Goal: Task Accomplishment & Management: Manage account settings

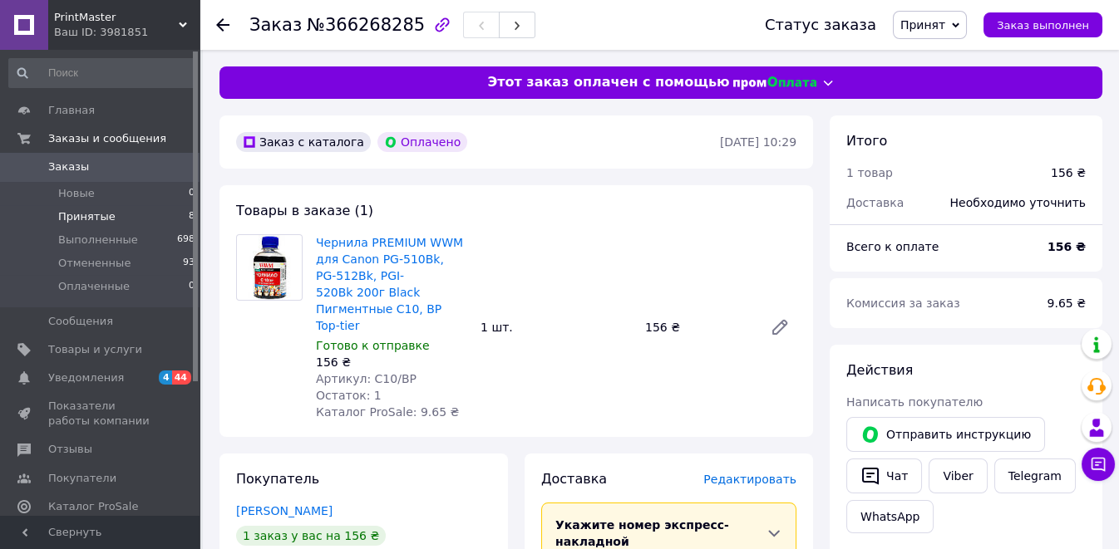
click at [69, 218] on span "Принятые" at bounding box center [86, 216] width 57 height 15
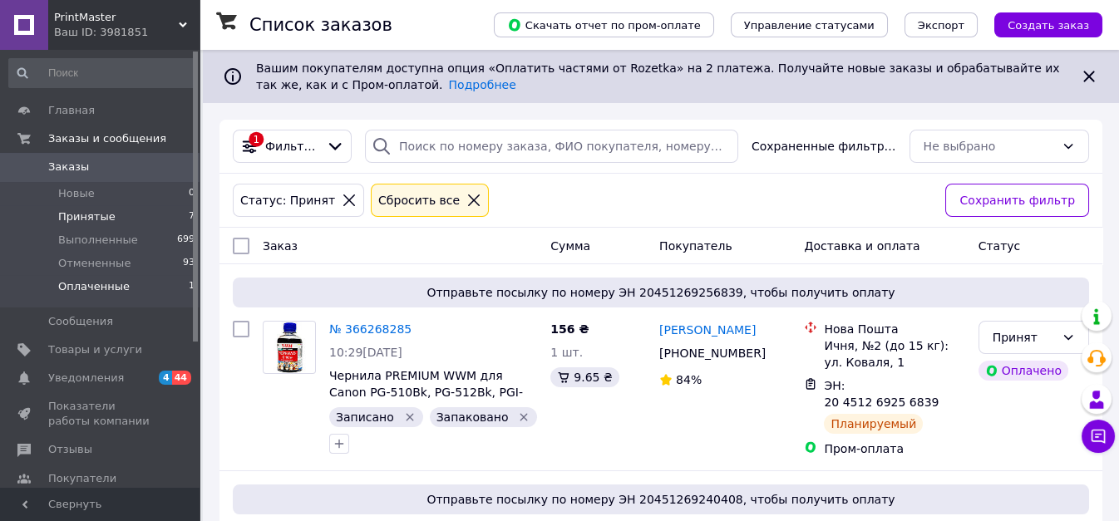
click at [137, 285] on li "Оплаченные 1" at bounding box center [102, 291] width 204 height 32
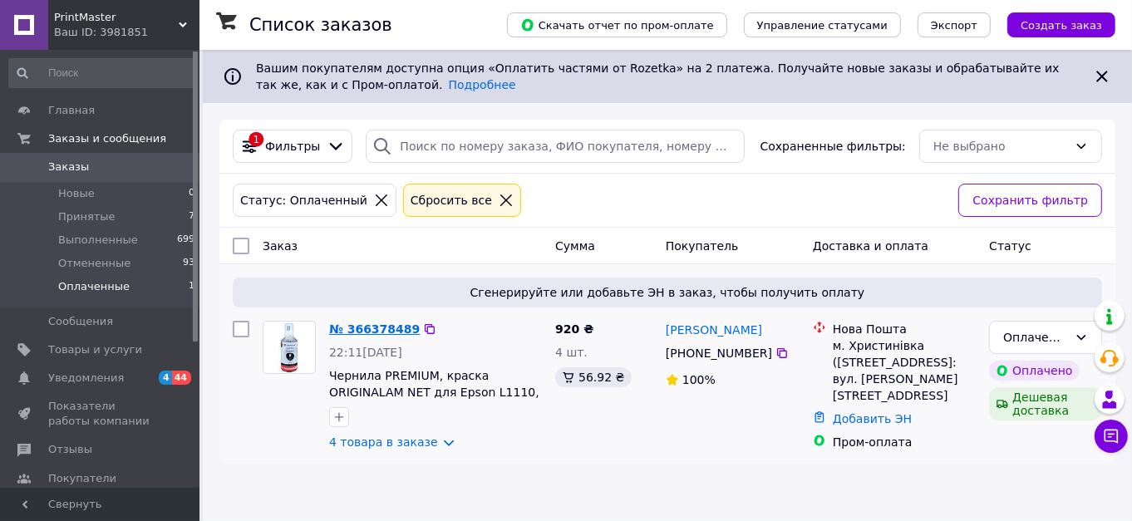
click at [350, 327] on link "№ 366378489" at bounding box center [374, 328] width 91 height 13
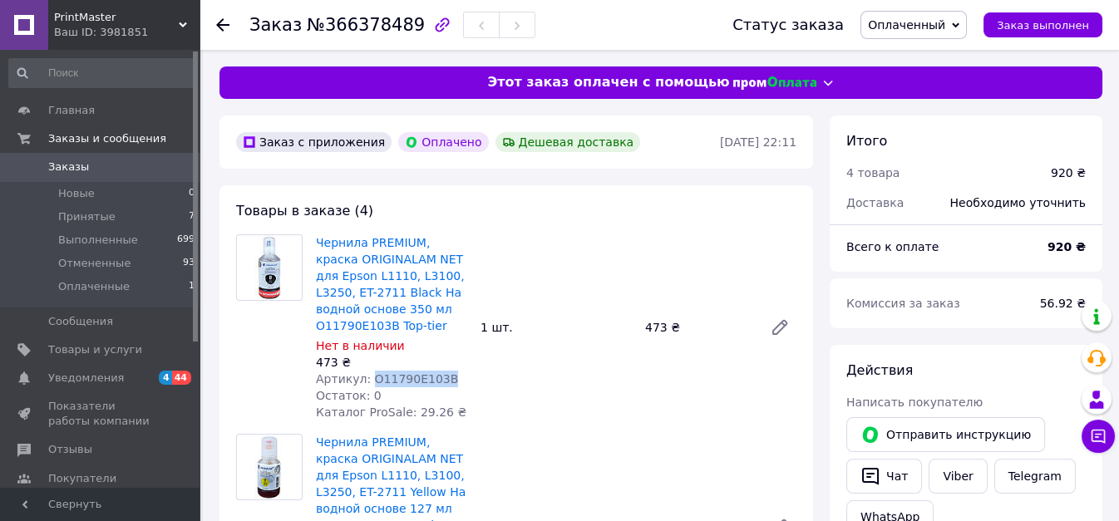
drag, startPoint x: 447, startPoint y: 355, endPoint x: 366, endPoint y: 362, distance: 81.7
click at [366, 371] on div "Артикул: O11790E103B" at bounding box center [391, 379] width 151 height 17
copy span "O11790E103B"
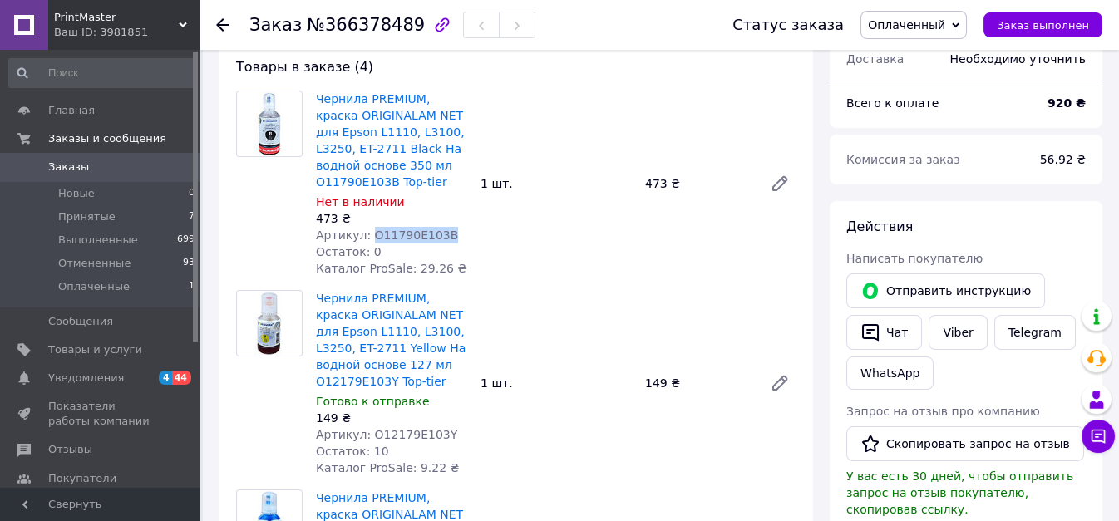
scroll to position [185, 0]
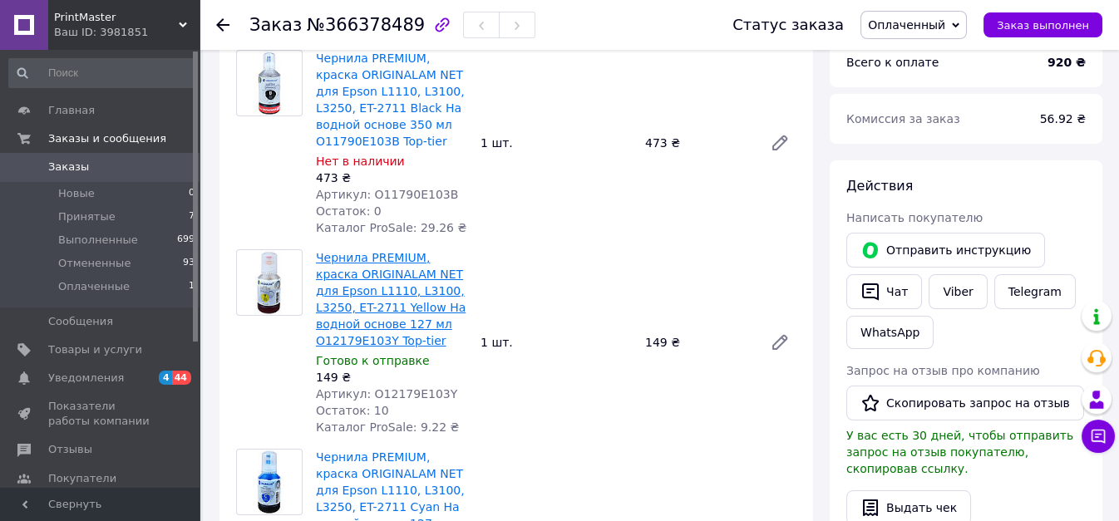
click at [388, 298] on link "Чернила PREMIUM, краска ORIGINALAM NET для Epson L1110, L3100, L3250, ET-2711 Y…" at bounding box center [391, 299] width 150 height 96
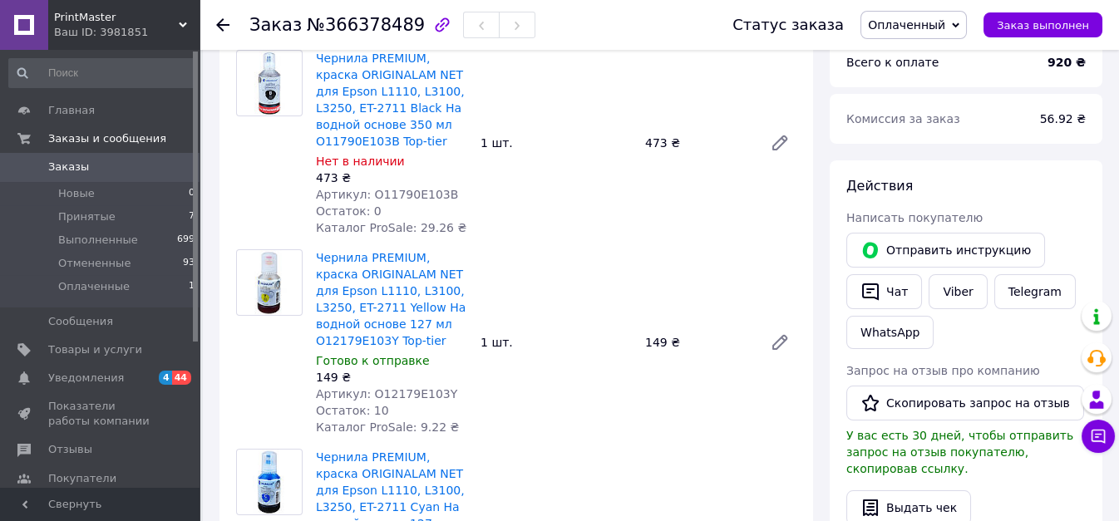
click at [893, 27] on span "Оплаченный" at bounding box center [906, 24] width 77 height 13
click at [902, 53] on li "Принят" at bounding box center [913, 58] width 105 height 25
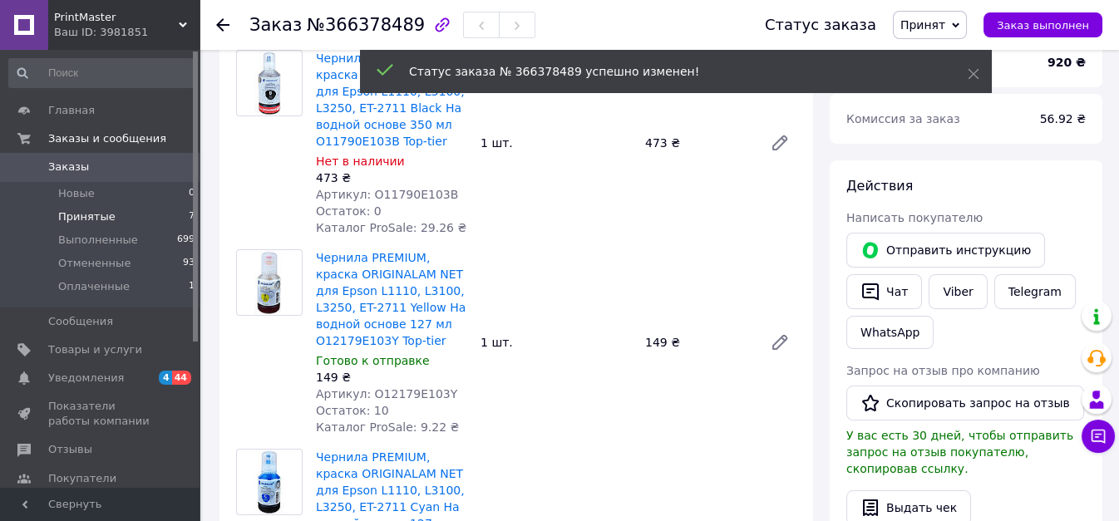
click at [89, 208] on li "Принятые 7" at bounding box center [102, 216] width 204 height 23
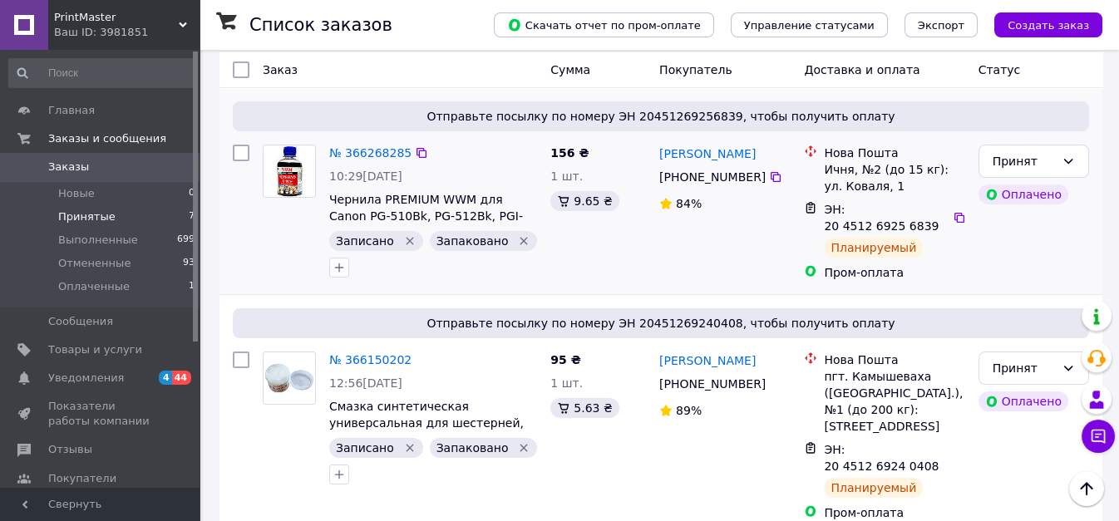
scroll to position [92, 0]
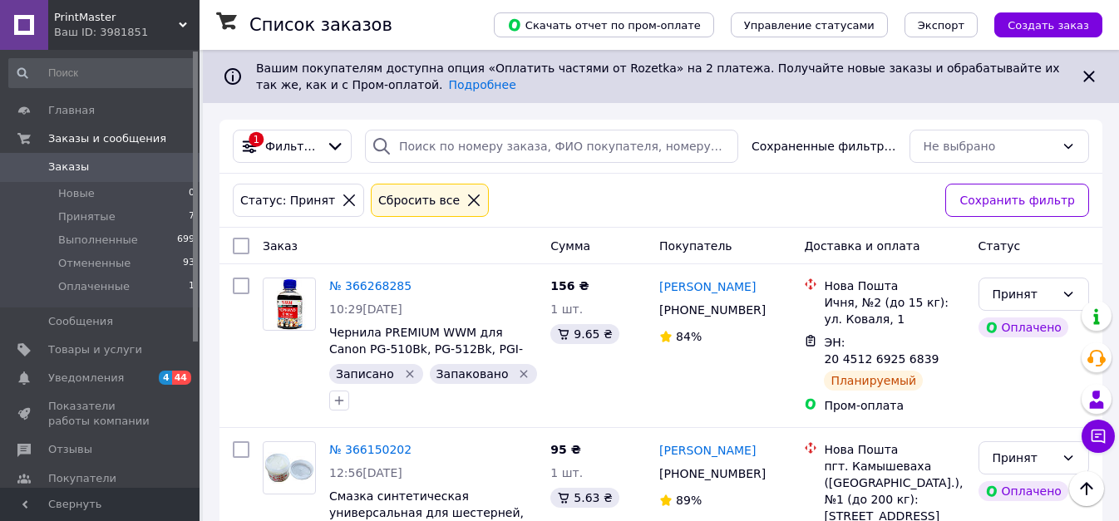
scroll to position [92, 0]
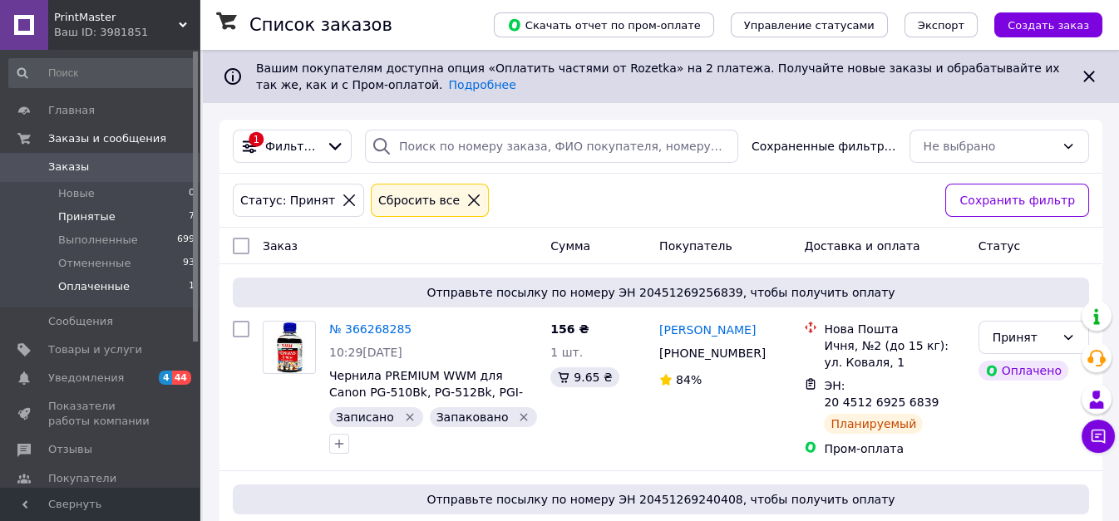
click at [109, 290] on span "Оплаченные" at bounding box center [93, 286] width 71 height 15
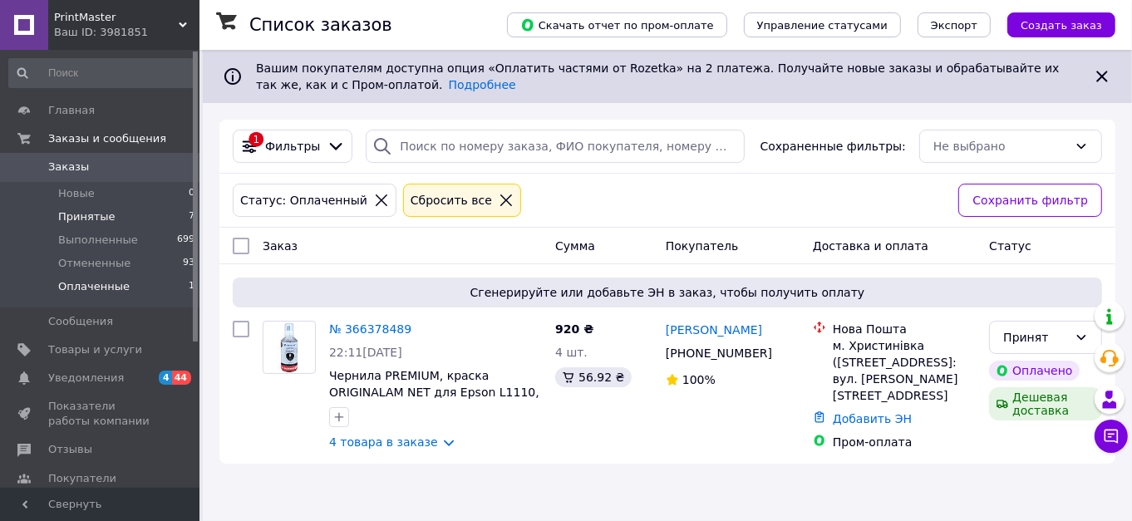
click at [76, 217] on span "Принятые" at bounding box center [86, 216] width 57 height 15
